Goal: Check status: Check status

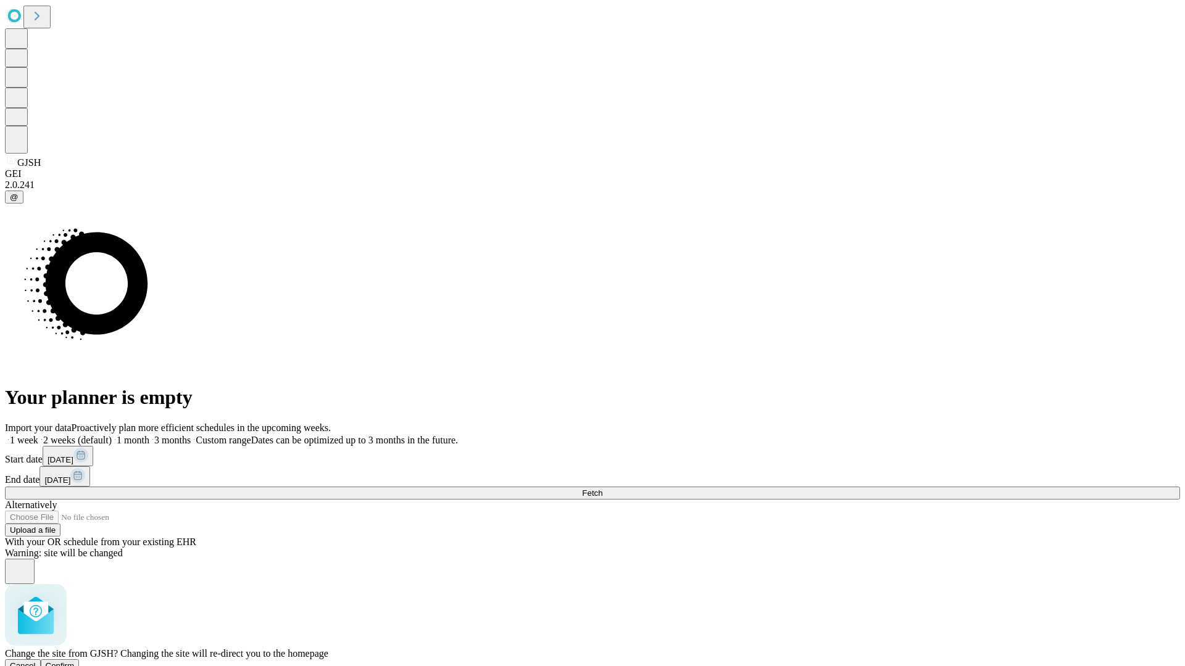
click at [75, 662] on span "Confirm" at bounding box center [60, 666] width 29 height 9
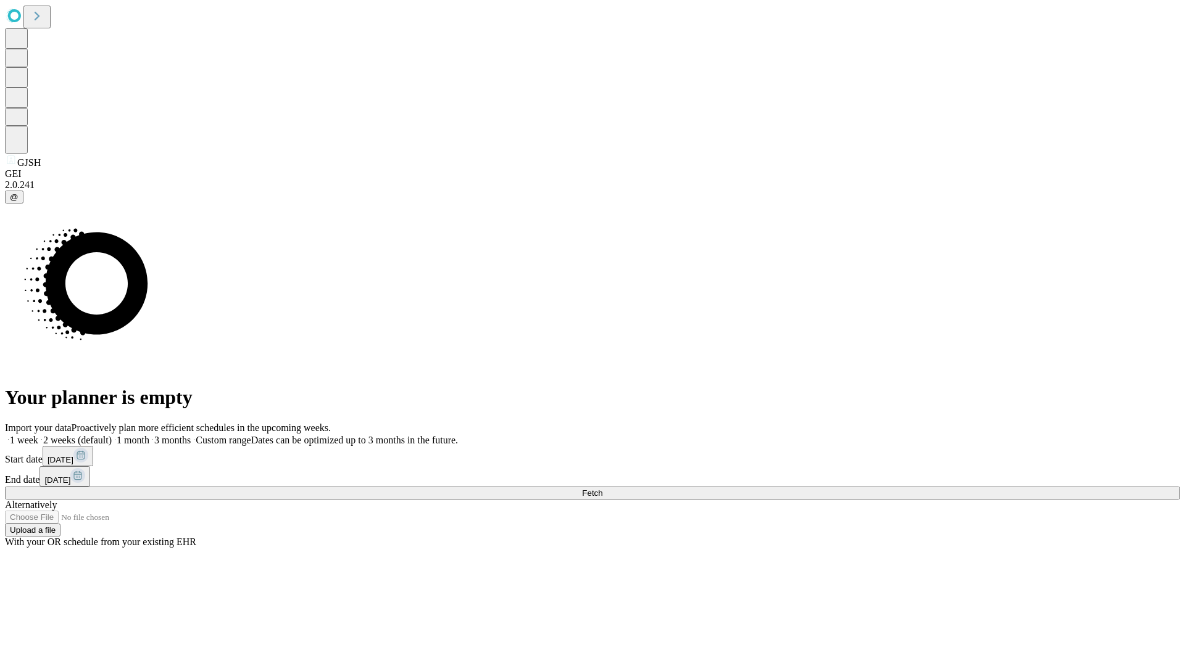
click at [149, 435] on label "1 month" at bounding box center [131, 440] width 38 height 10
click at [602, 489] on span "Fetch" at bounding box center [592, 493] width 20 height 9
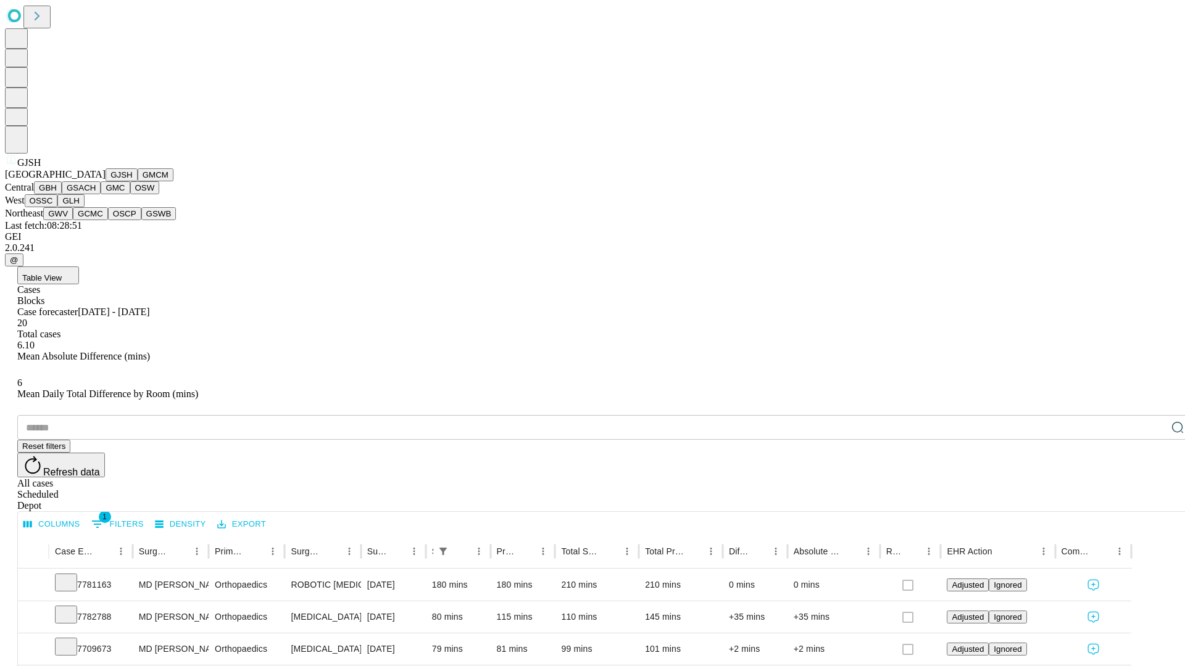
click at [138, 181] on button "GMCM" at bounding box center [156, 174] width 36 height 13
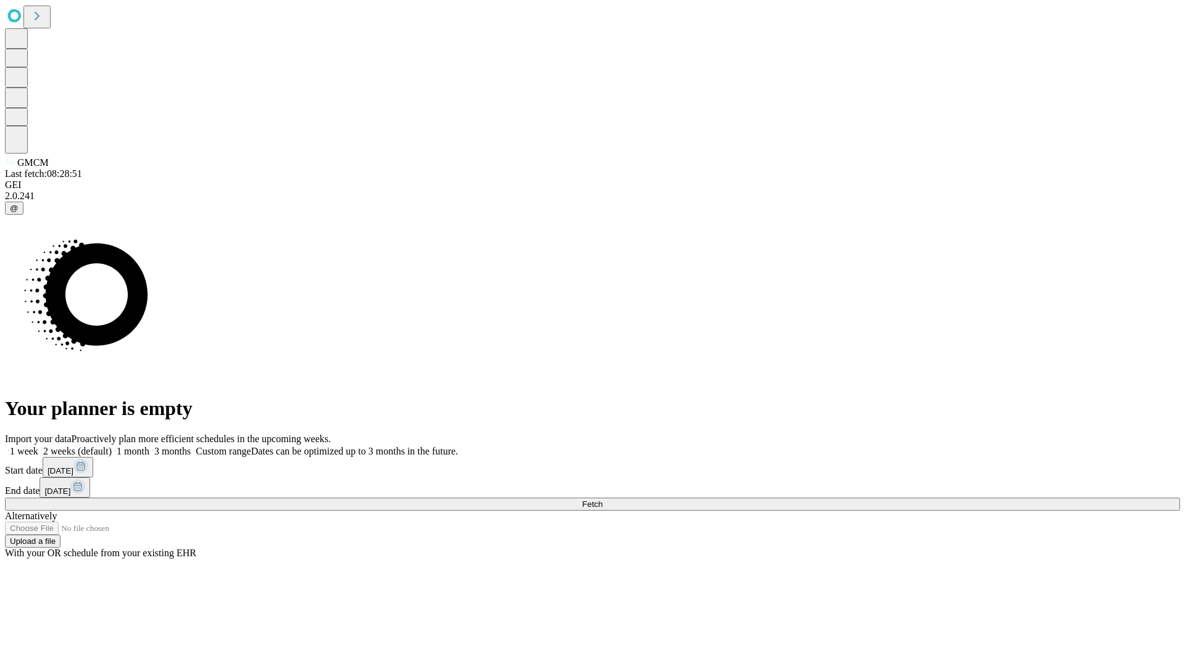
click at [149, 446] on label "1 month" at bounding box center [131, 451] width 38 height 10
click at [602, 500] on span "Fetch" at bounding box center [592, 504] width 20 height 9
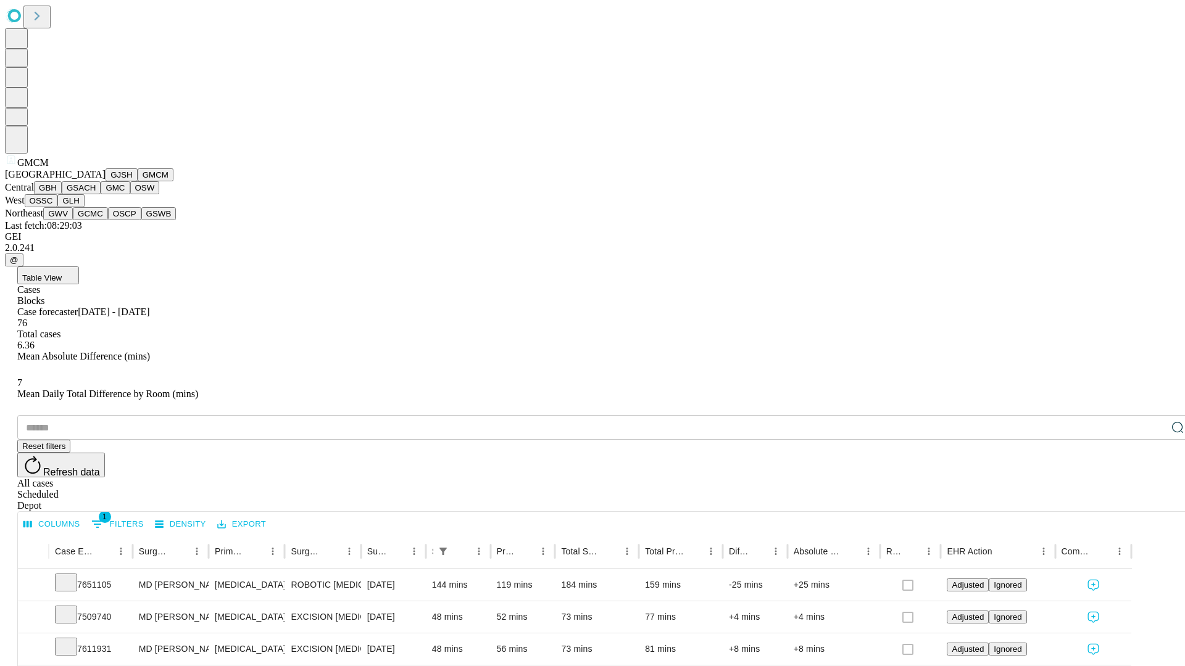
click at [62, 194] on button "GBH" at bounding box center [48, 187] width 28 height 13
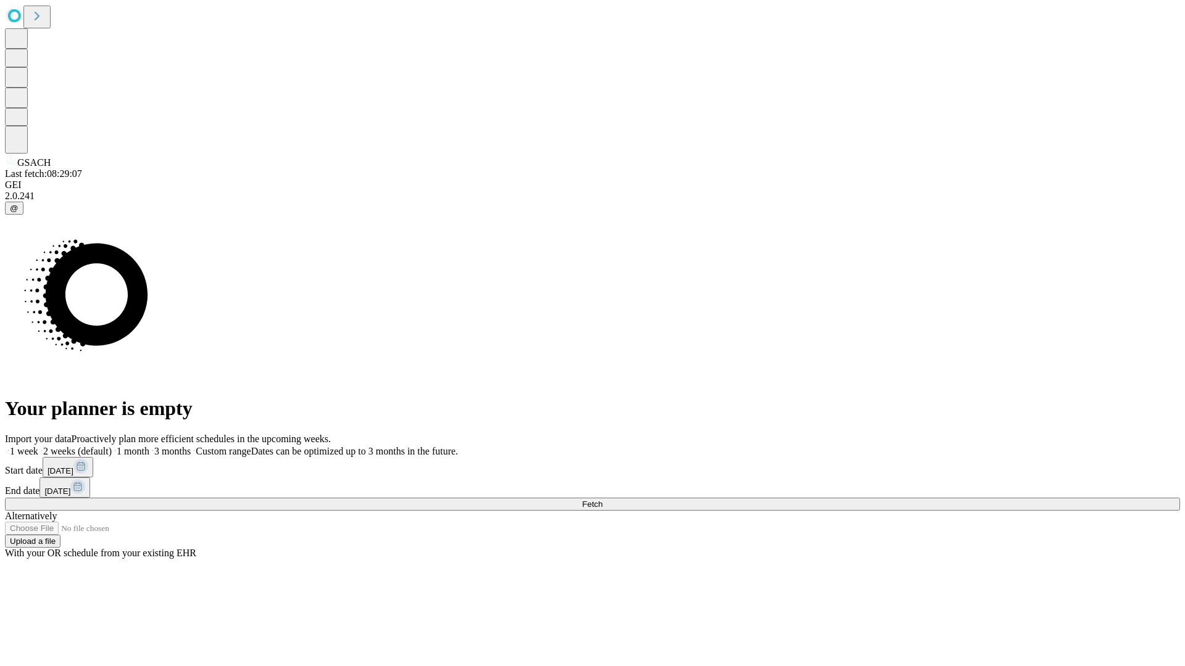
click at [149, 446] on label "1 month" at bounding box center [131, 451] width 38 height 10
click at [602, 500] on span "Fetch" at bounding box center [592, 504] width 20 height 9
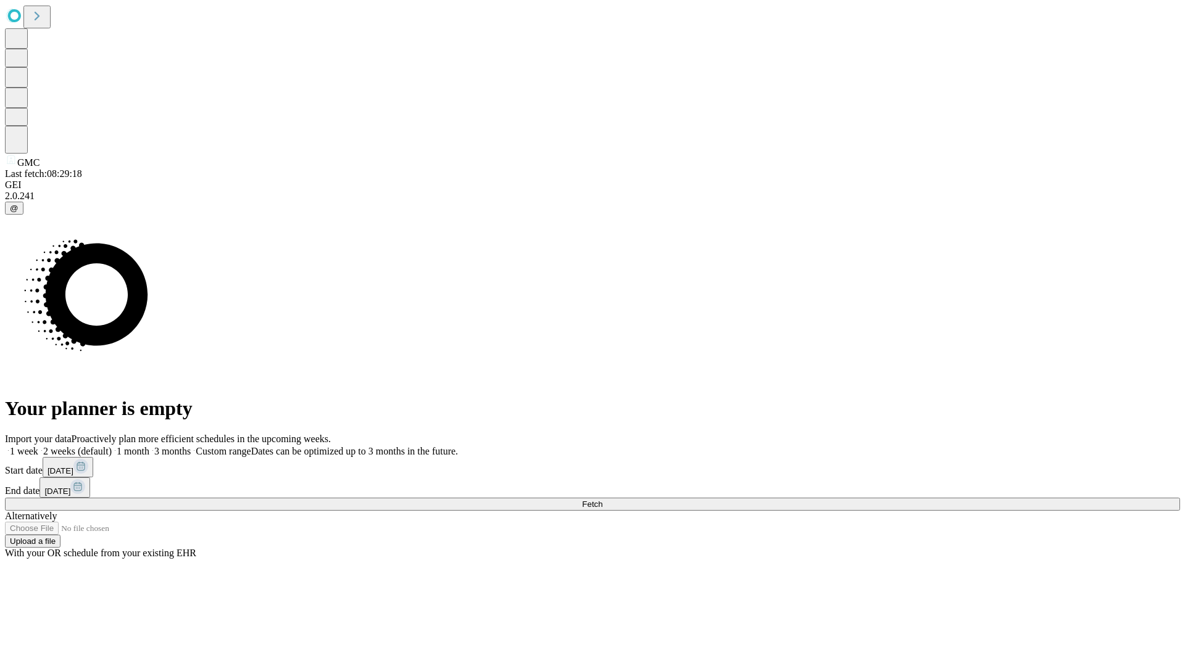
click at [149, 446] on label "1 month" at bounding box center [131, 451] width 38 height 10
click at [602, 500] on span "Fetch" at bounding box center [592, 504] width 20 height 9
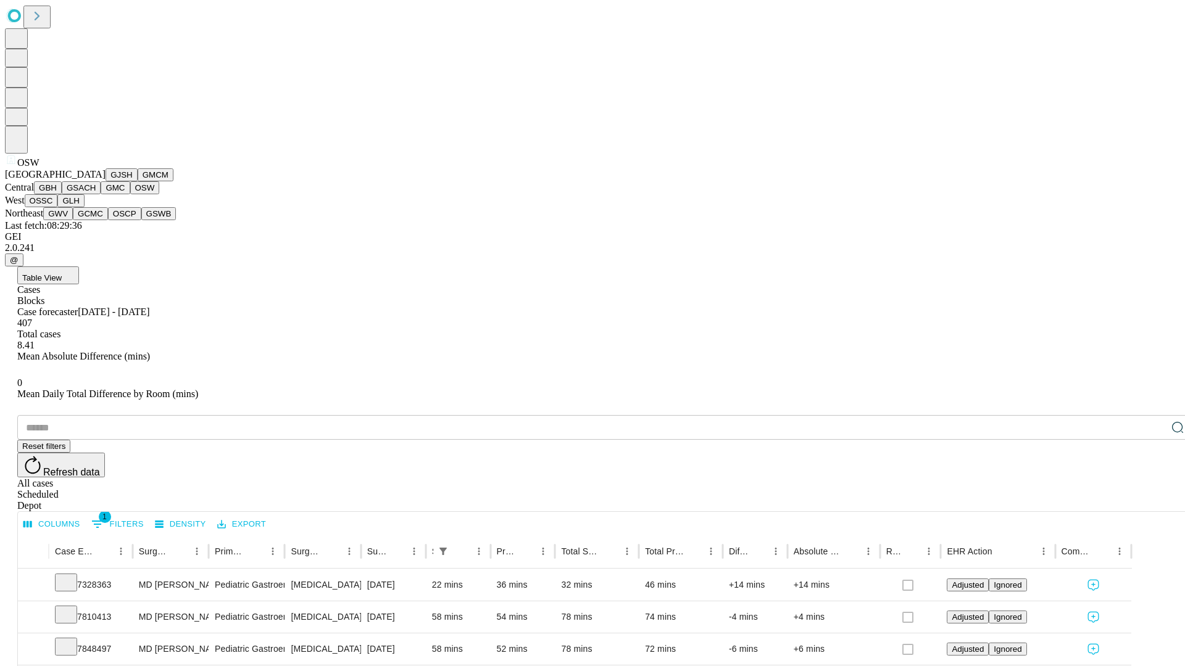
click at [58, 207] on button "OSSC" at bounding box center [41, 200] width 33 height 13
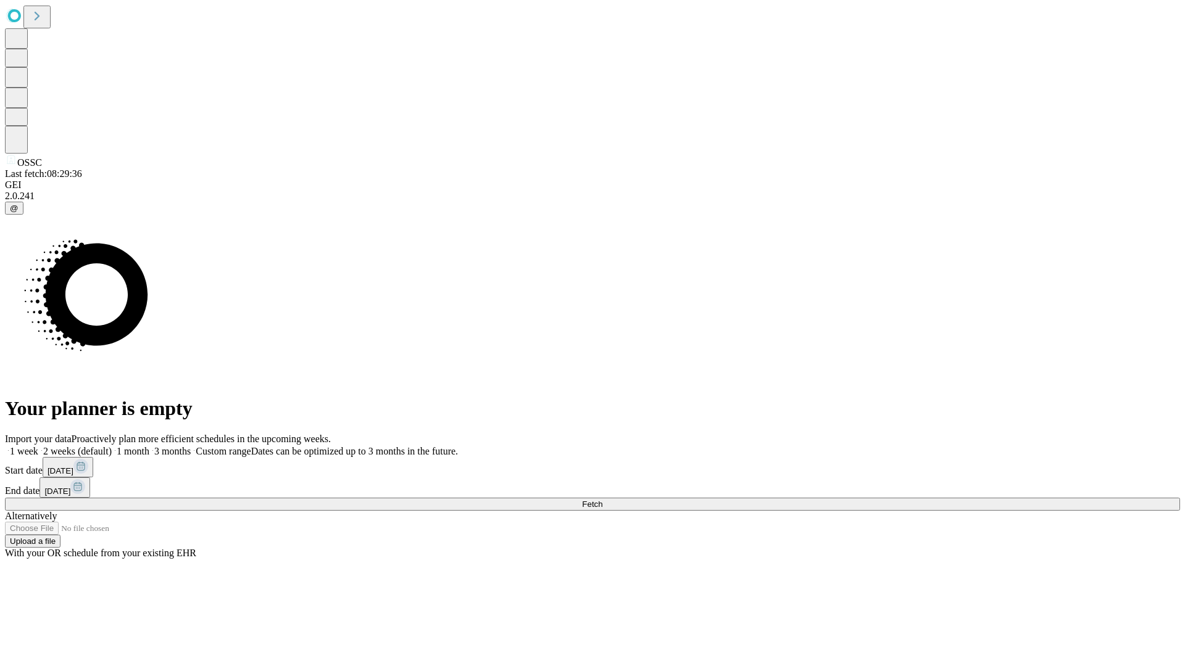
click at [149, 446] on label "1 month" at bounding box center [131, 451] width 38 height 10
click at [602, 500] on span "Fetch" at bounding box center [592, 504] width 20 height 9
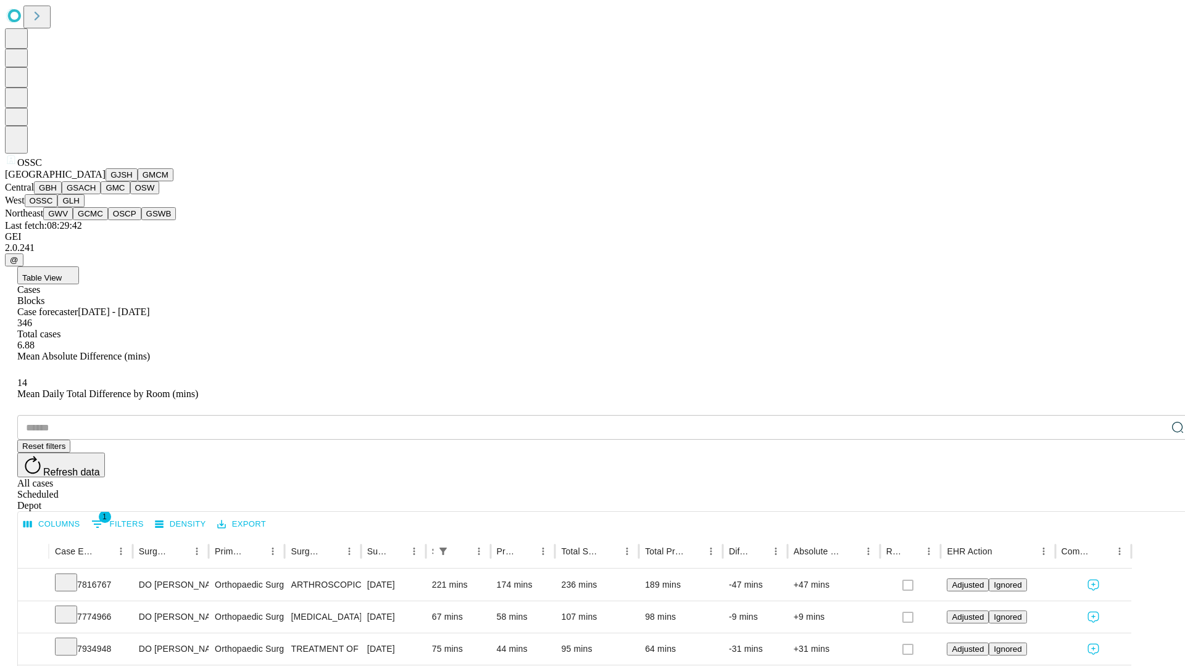
click at [84, 207] on button "GLH" at bounding box center [70, 200] width 27 height 13
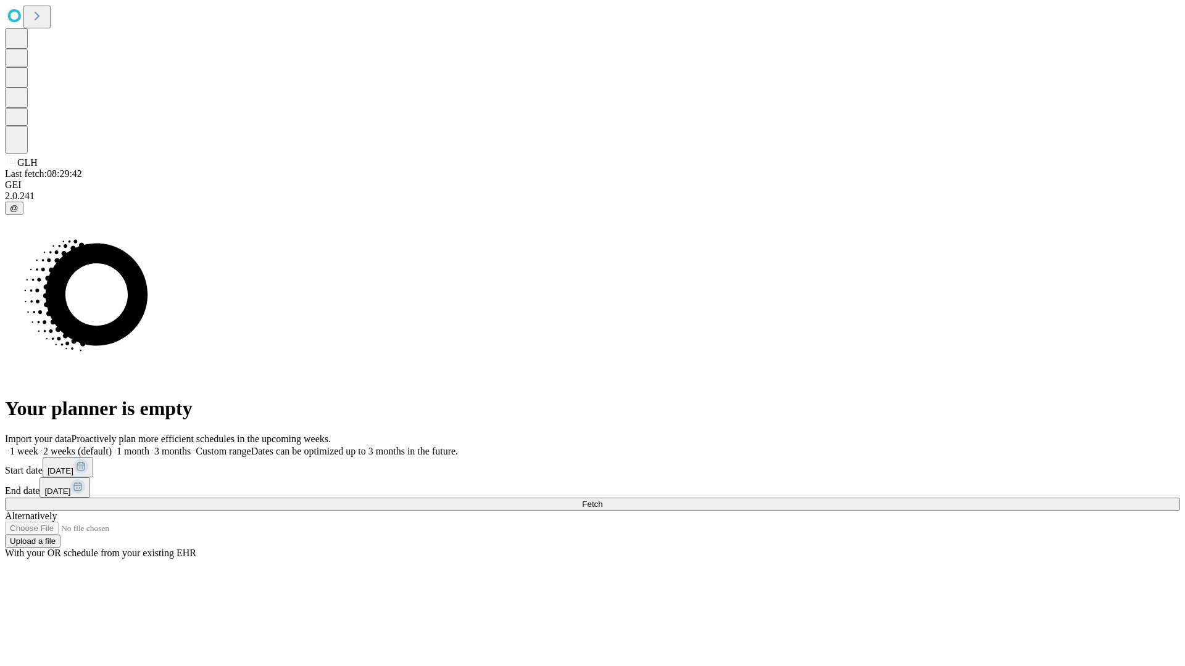
click at [149, 446] on label "1 month" at bounding box center [131, 451] width 38 height 10
click at [602, 500] on span "Fetch" at bounding box center [592, 504] width 20 height 9
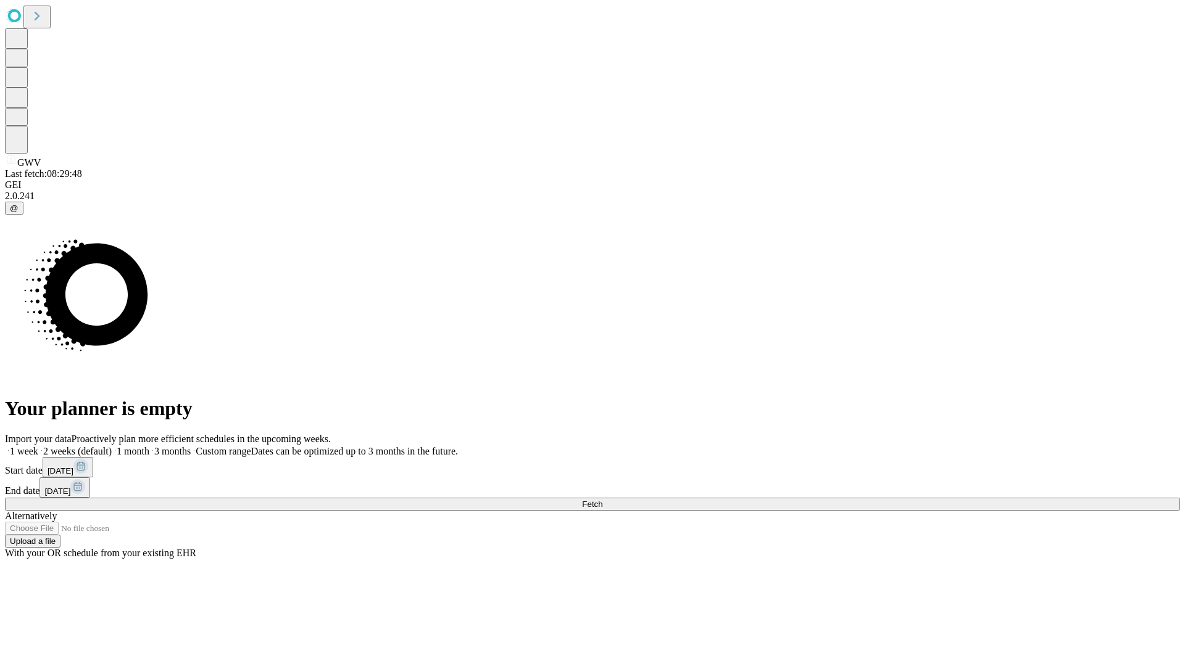
click at [149, 446] on label "1 month" at bounding box center [131, 451] width 38 height 10
click at [602, 500] on span "Fetch" at bounding box center [592, 504] width 20 height 9
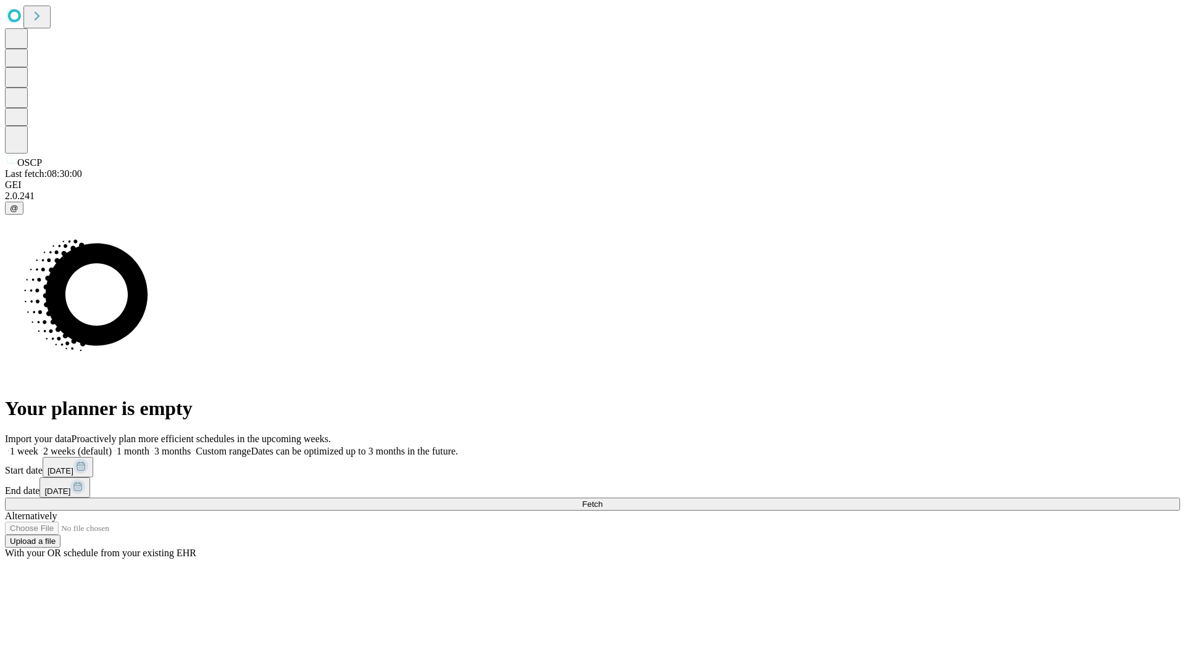
click at [602, 500] on span "Fetch" at bounding box center [592, 504] width 20 height 9
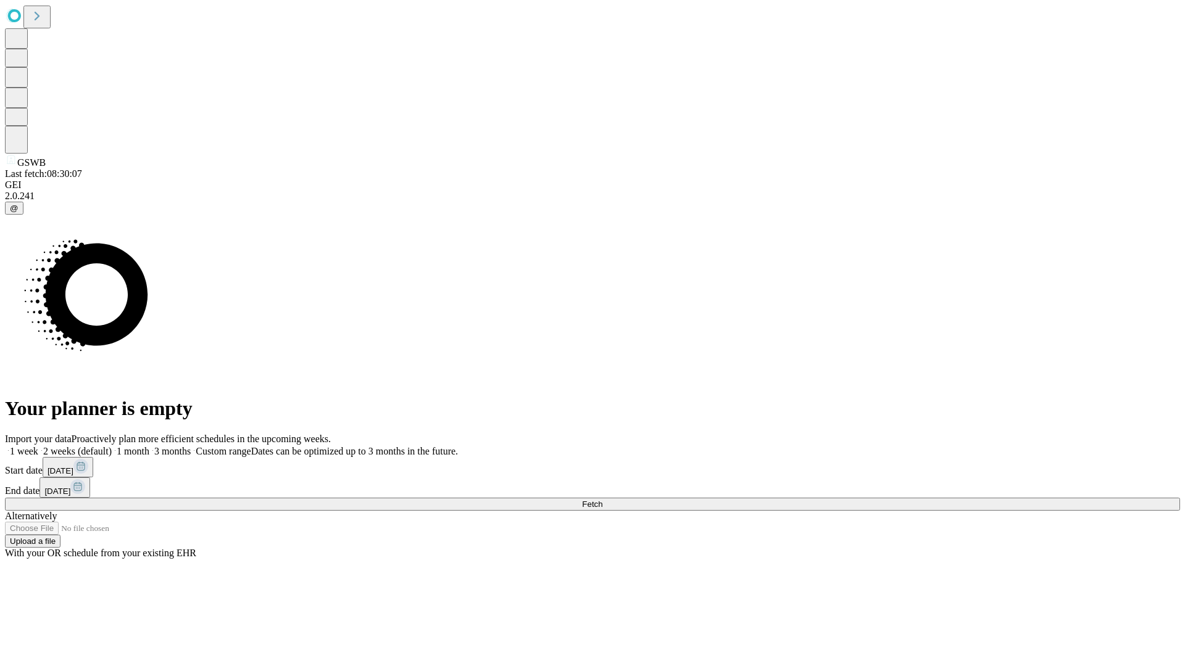
click at [602, 500] on span "Fetch" at bounding box center [592, 504] width 20 height 9
